Goal: Transaction & Acquisition: Purchase product/service

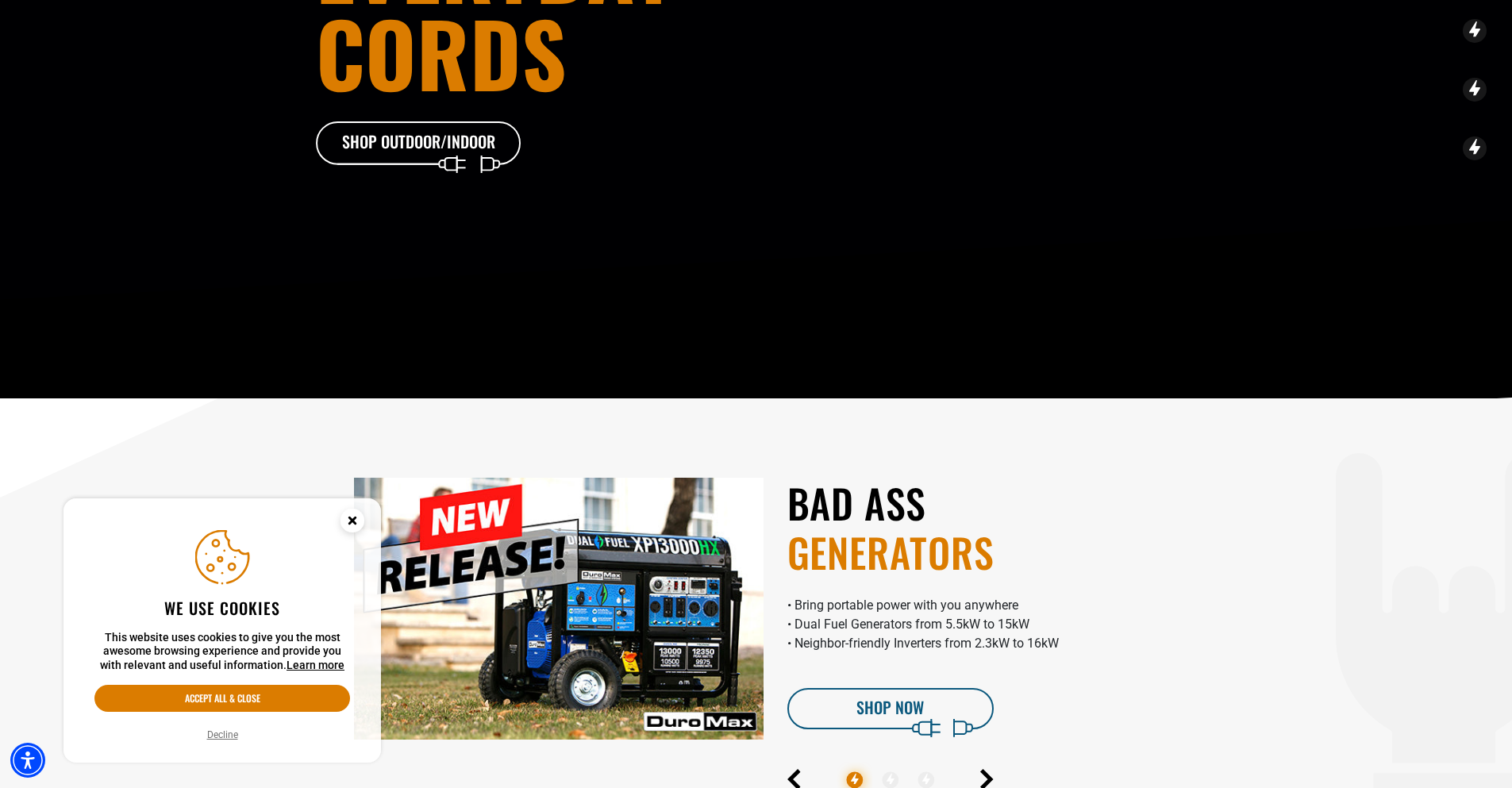
scroll to position [397, 0]
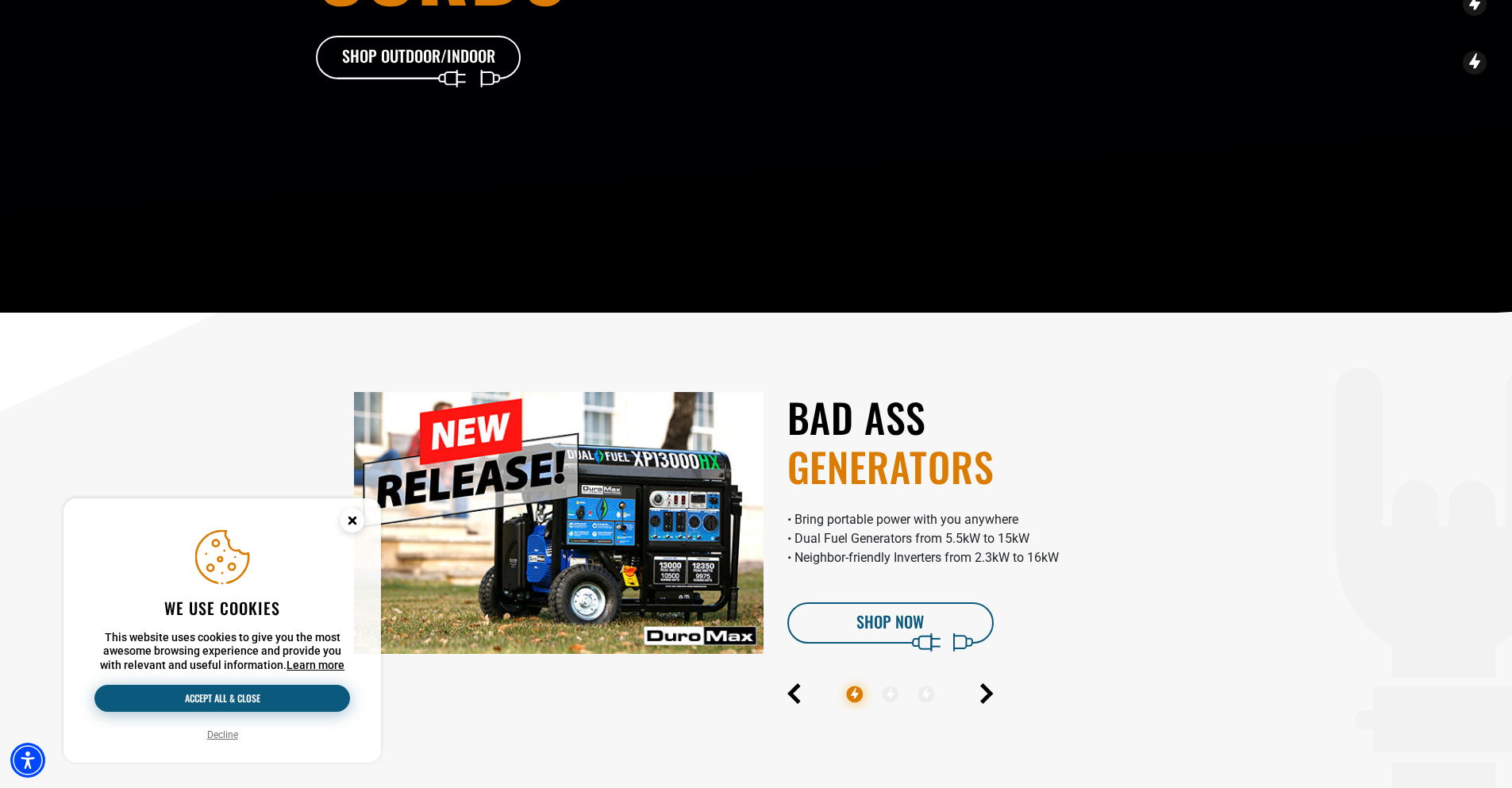
click at [212, 694] on button "Accept all & close" at bounding box center [222, 698] width 256 height 27
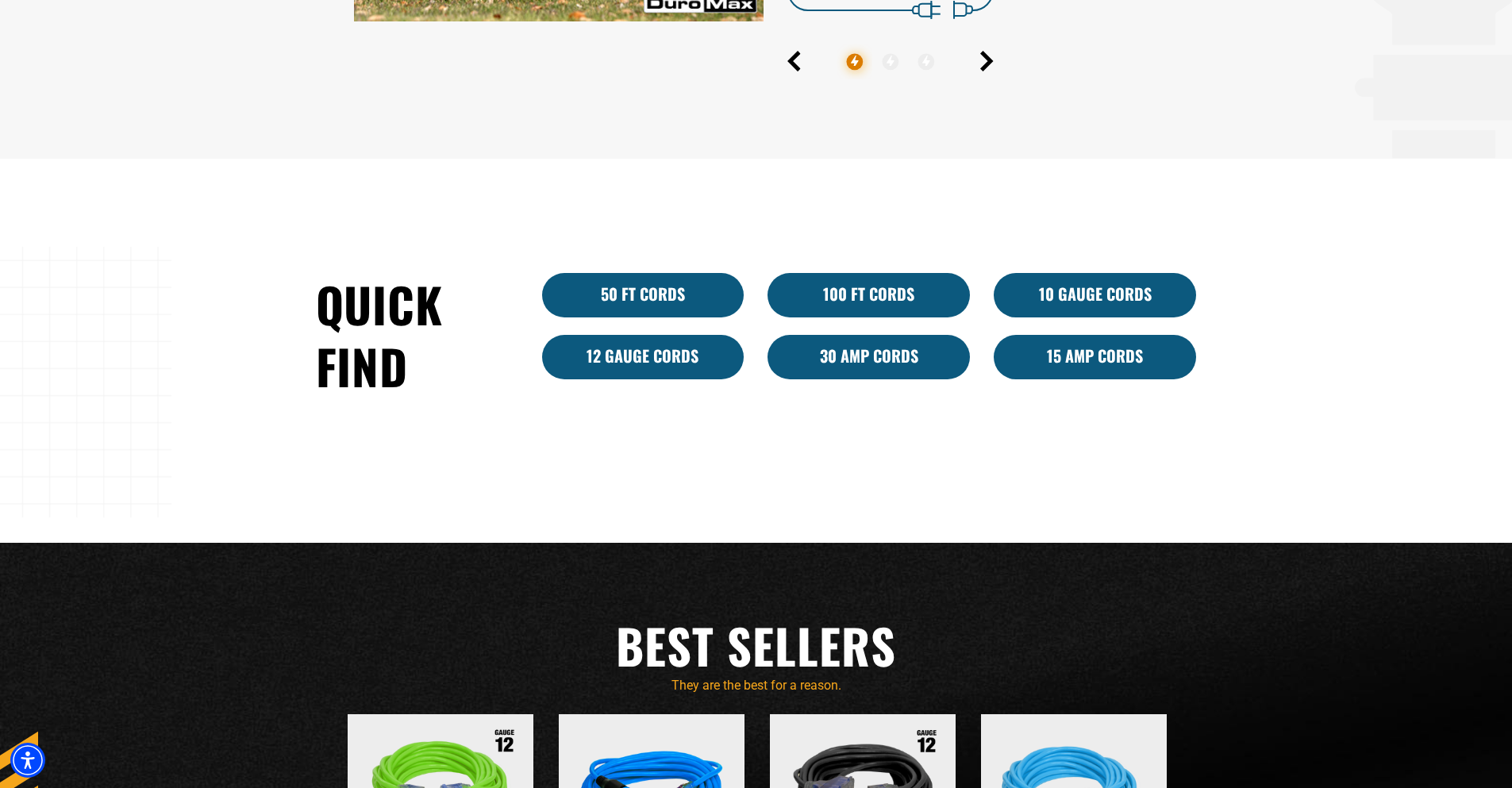
scroll to position [1031, 0]
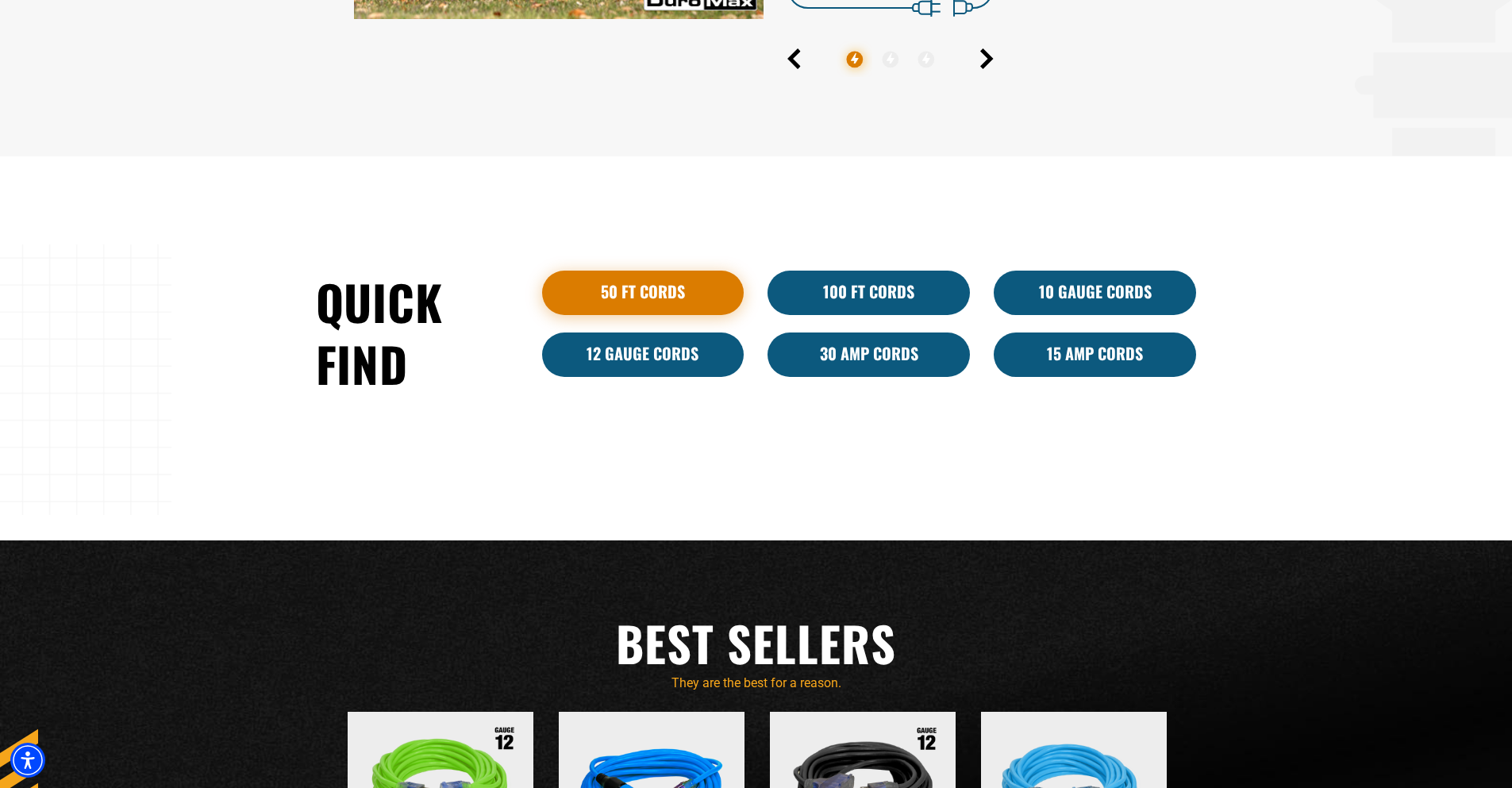
click at [633, 282] on link "50 ft cords" at bounding box center [643, 292] width 202 height 44
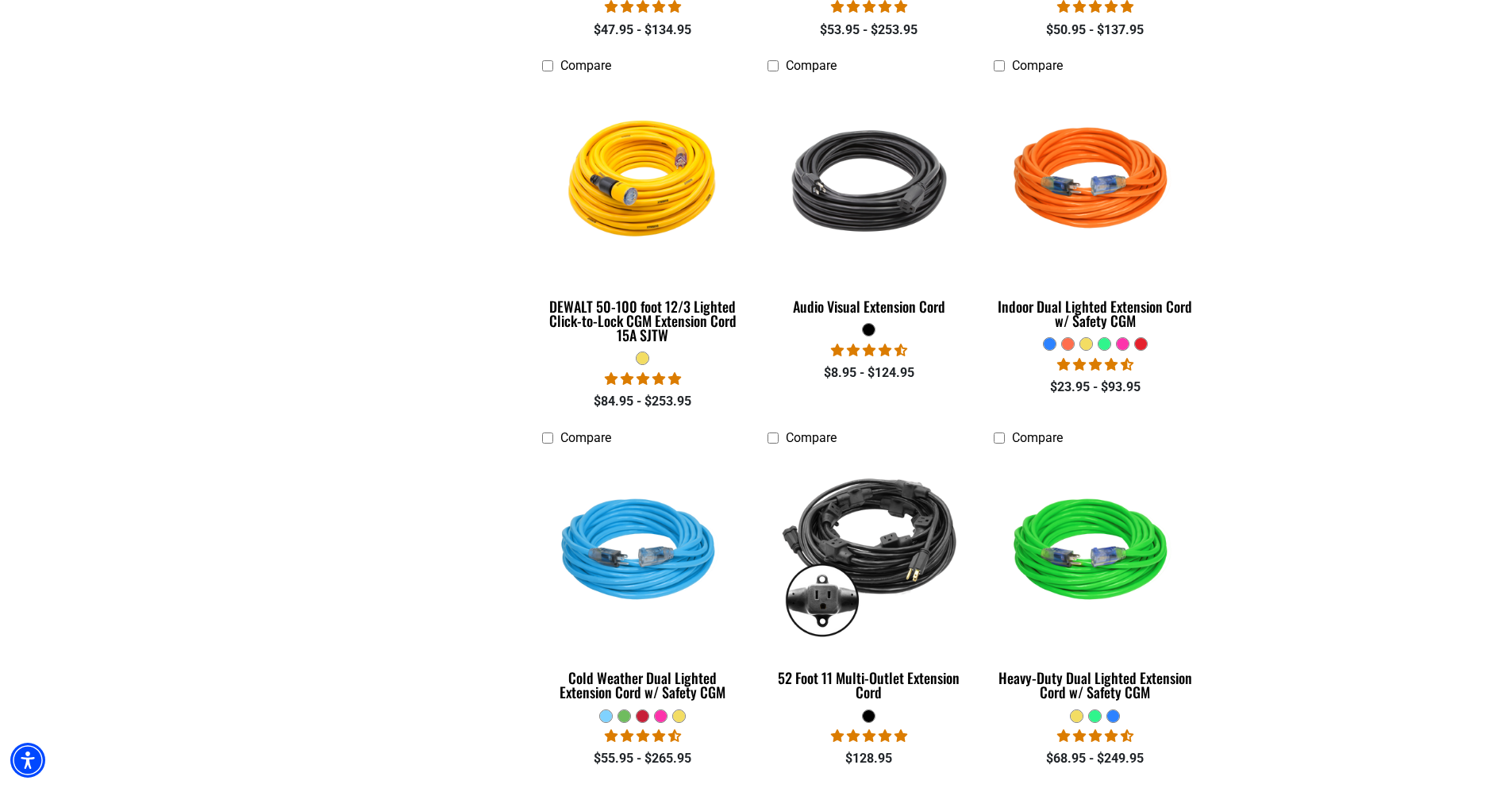
scroll to position [793, 0]
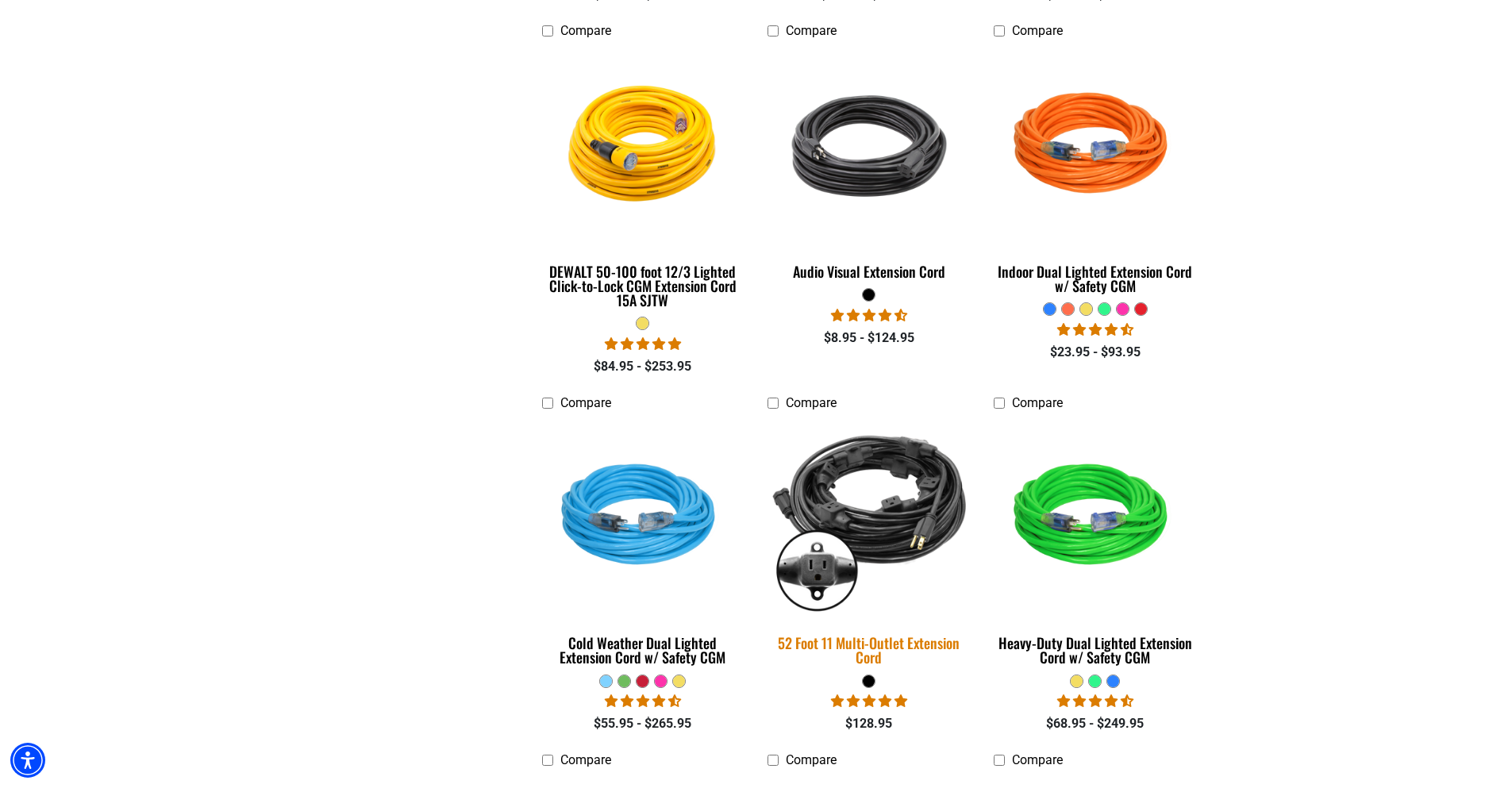
click at [860, 646] on div "52 Foot 11 Multi-Outlet Extension Cord" at bounding box center [868, 649] width 202 height 29
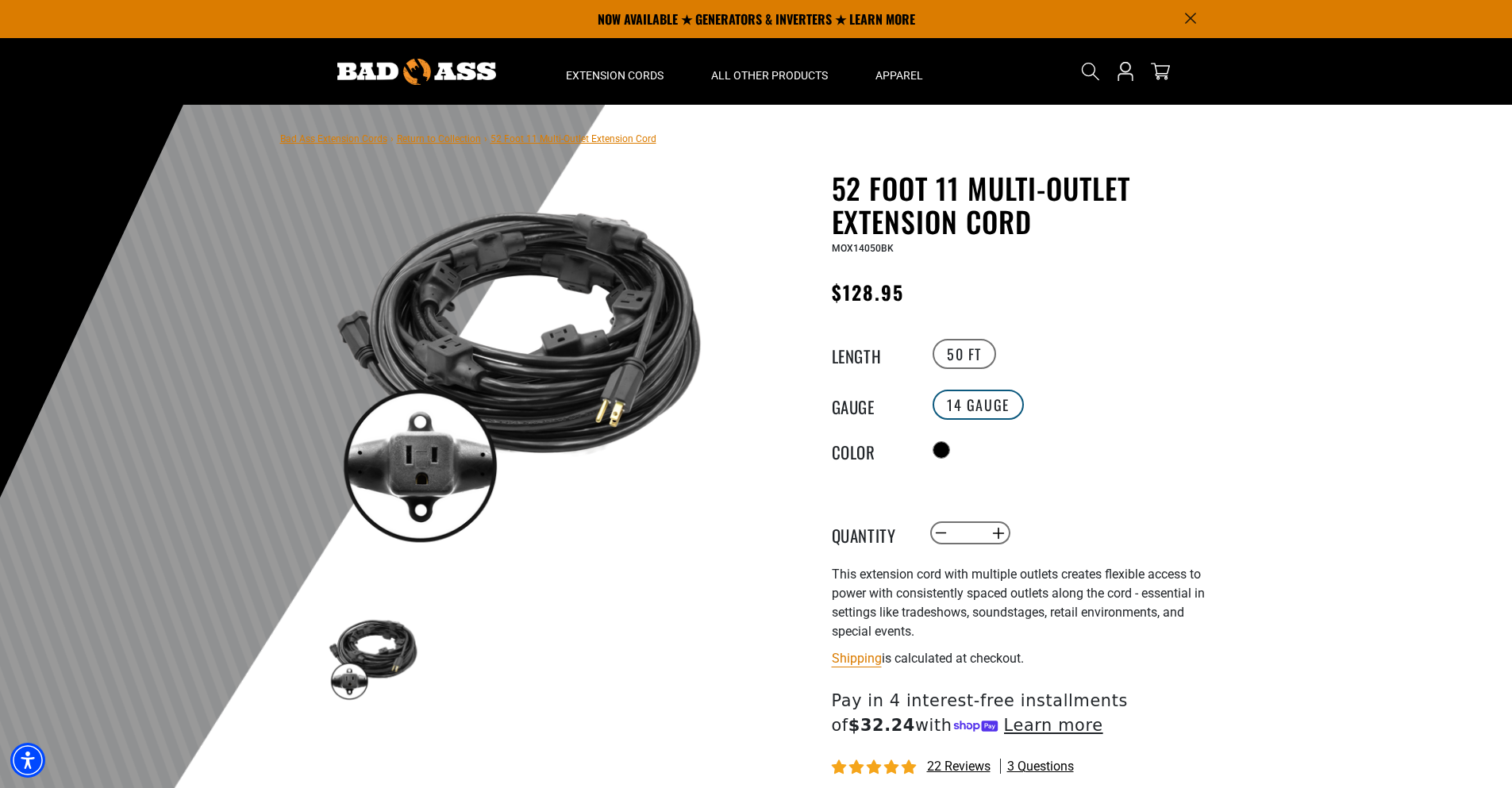
click at [976, 404] on label "14 Gauge" at bounding box center [977, 405] width 91 height 31
click at [1218, 453] on div "Radio button" at bounding box center [1075, 450] width 292 height 25
